Goal: Check status: Check status

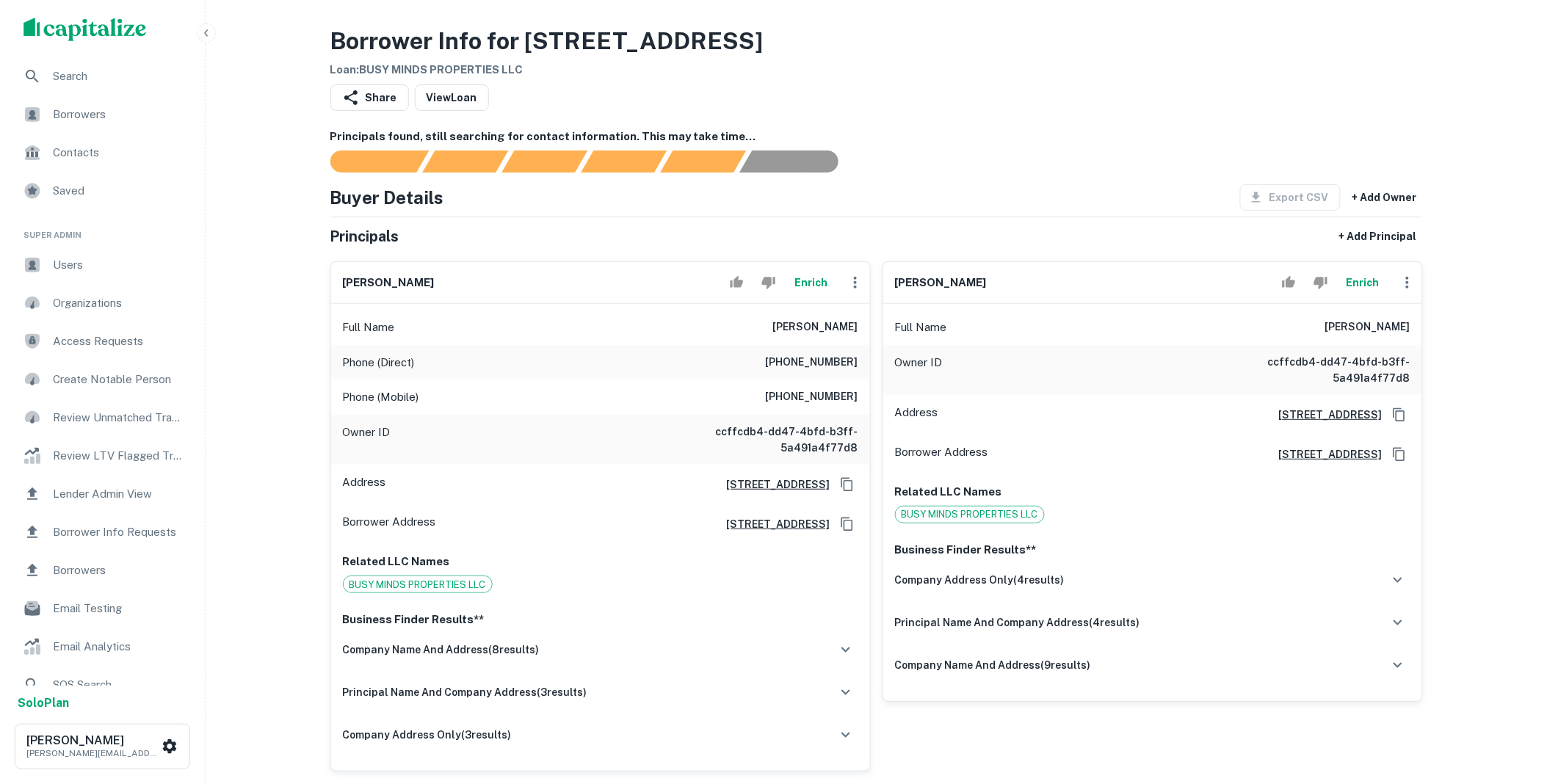
scroll to position [597, 0]
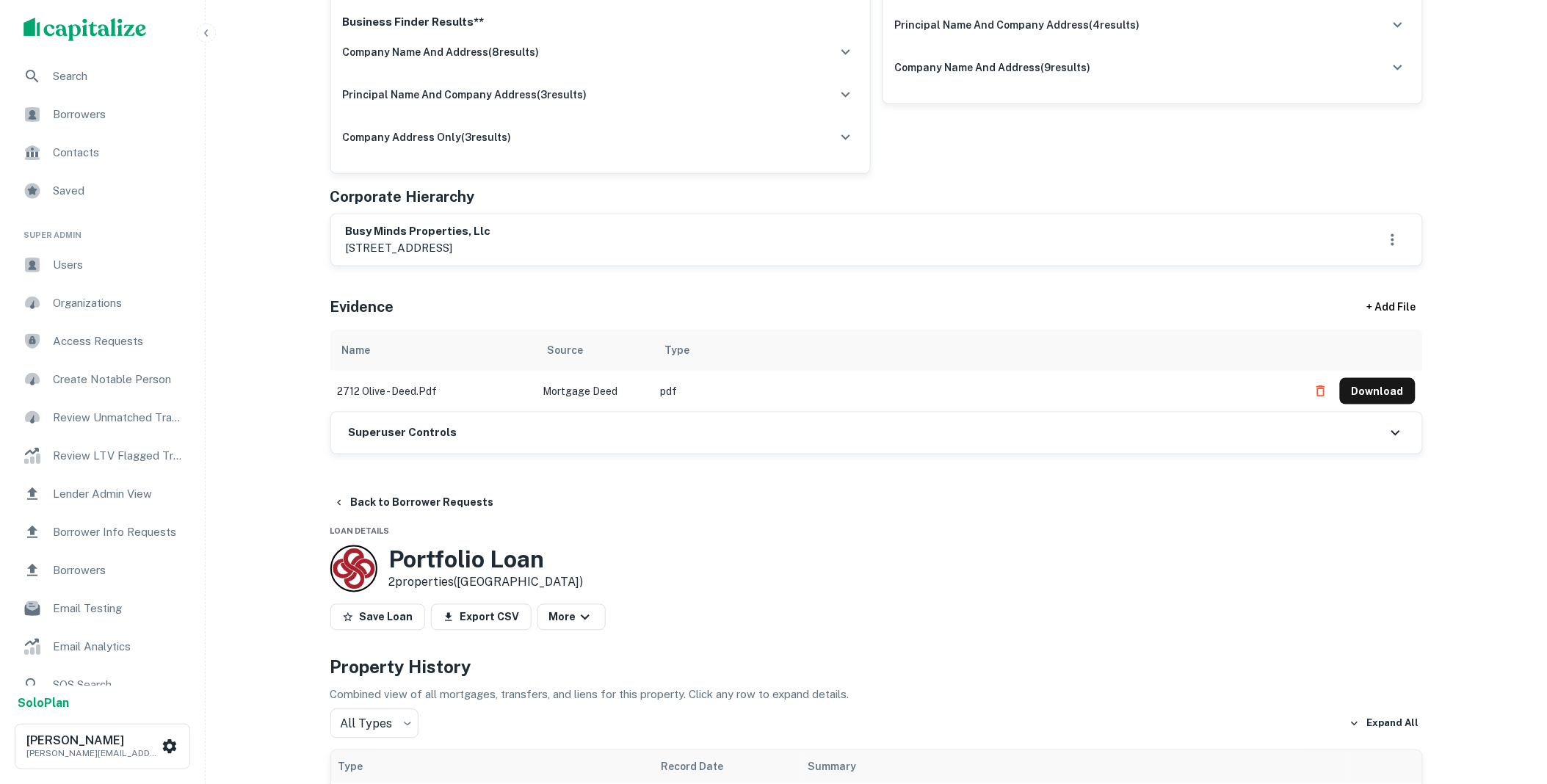
click at [465, 425] on div "Superuser Controls" at bounding box center [877, 433] width 1091 height 41
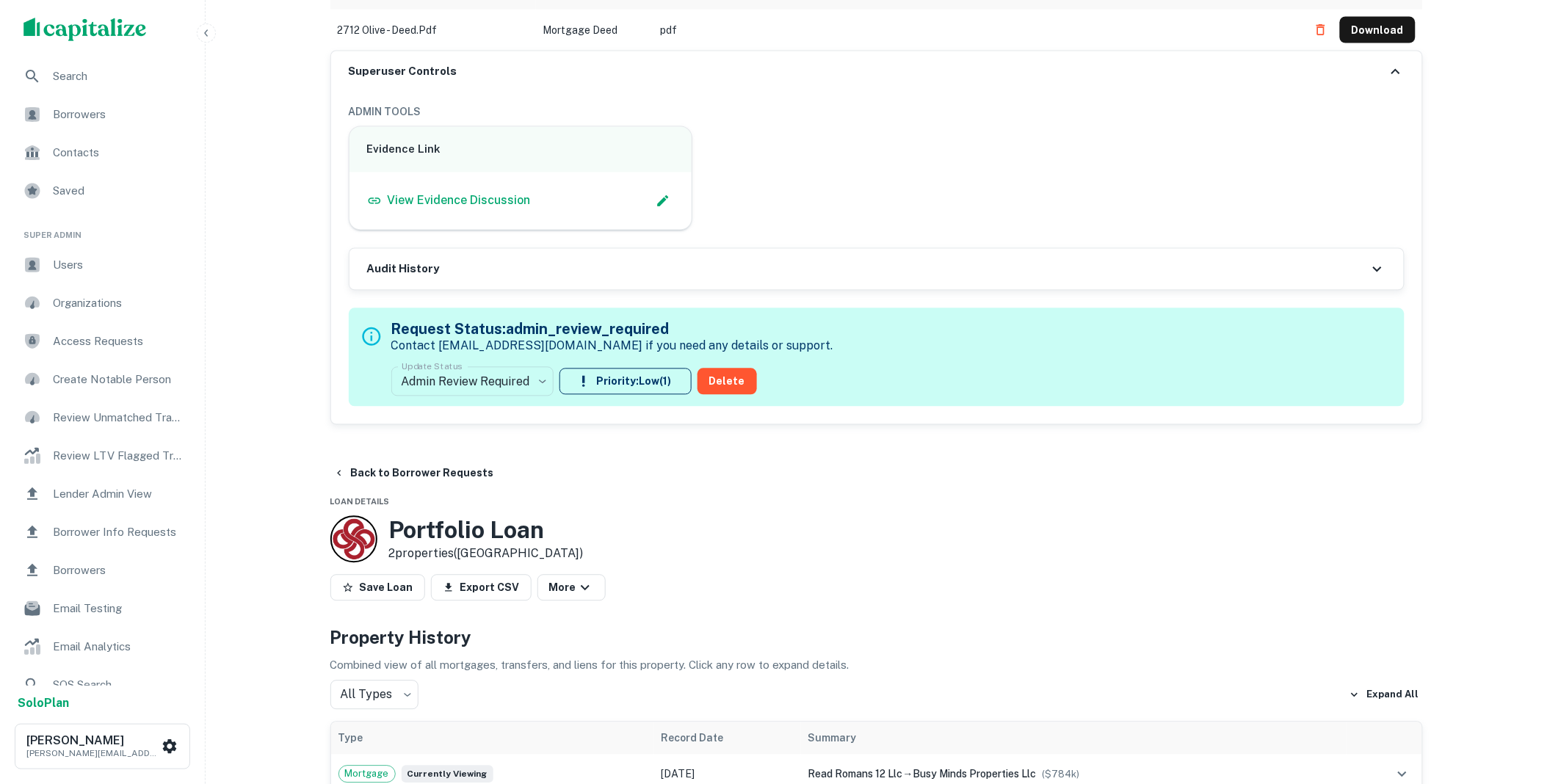
scroll to position [897, 0]
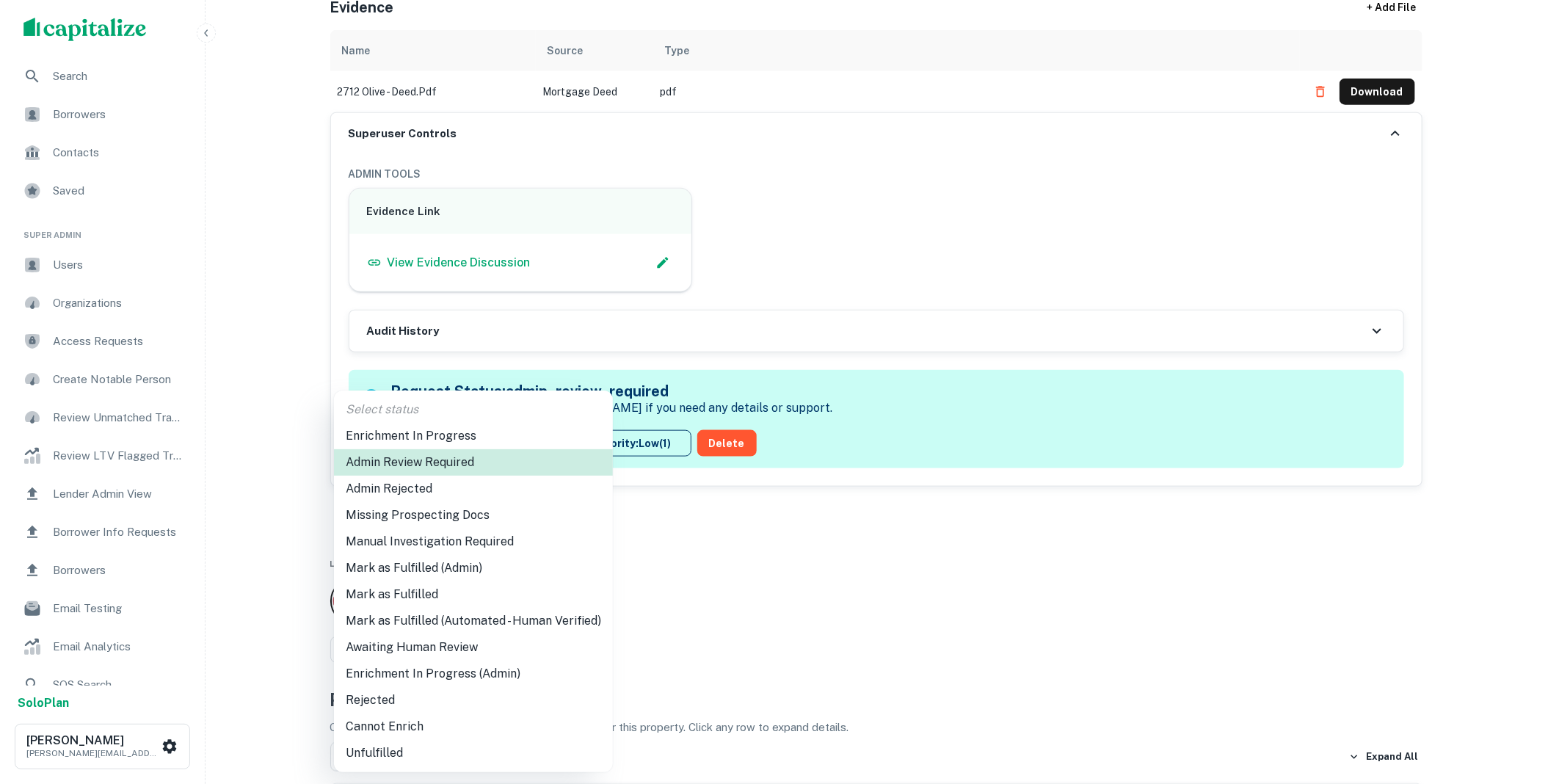
click at [413, 593] on li "Mark as Fulfilled" at bounding box center [474, 594] width 279 height 27
